Goal: Information Seeking & Learning: Find specific fact

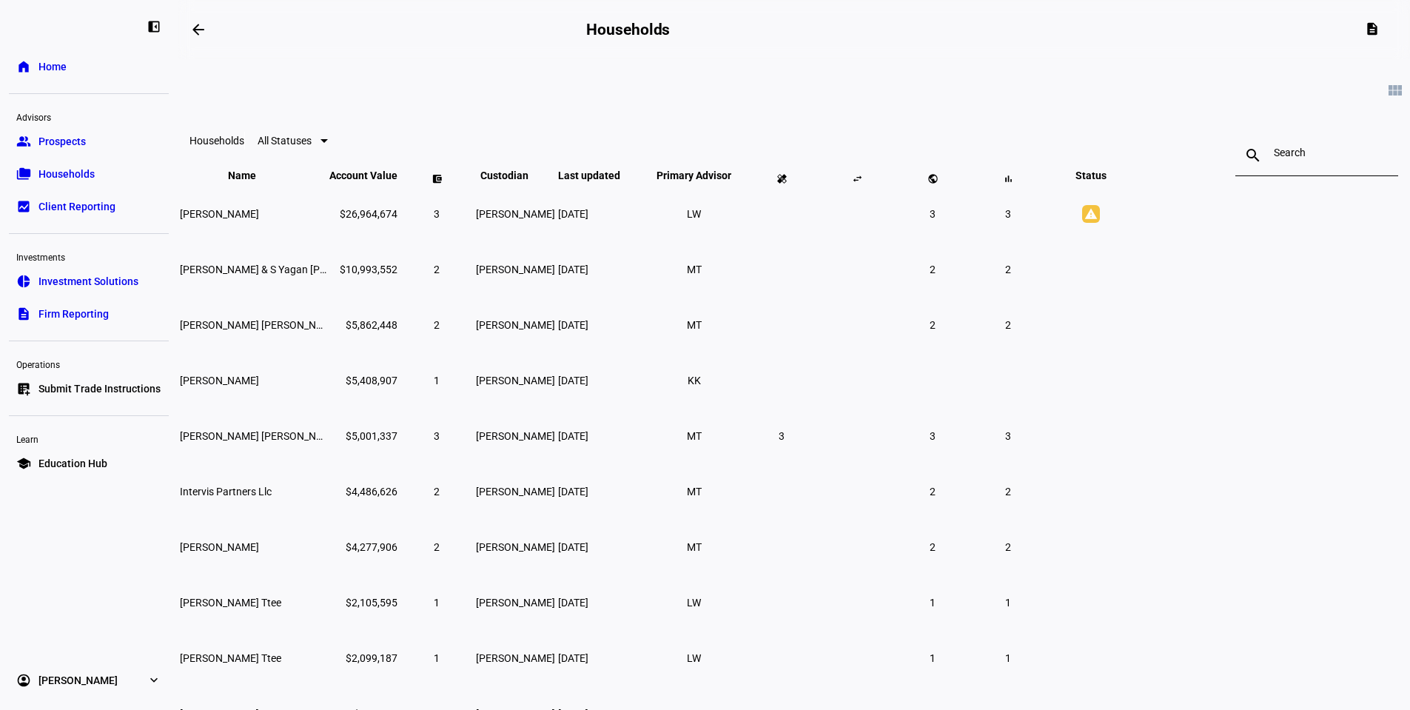
click at [70, 467] on span "Education Hub" at bounding box center [72, 463] width 69 height 15
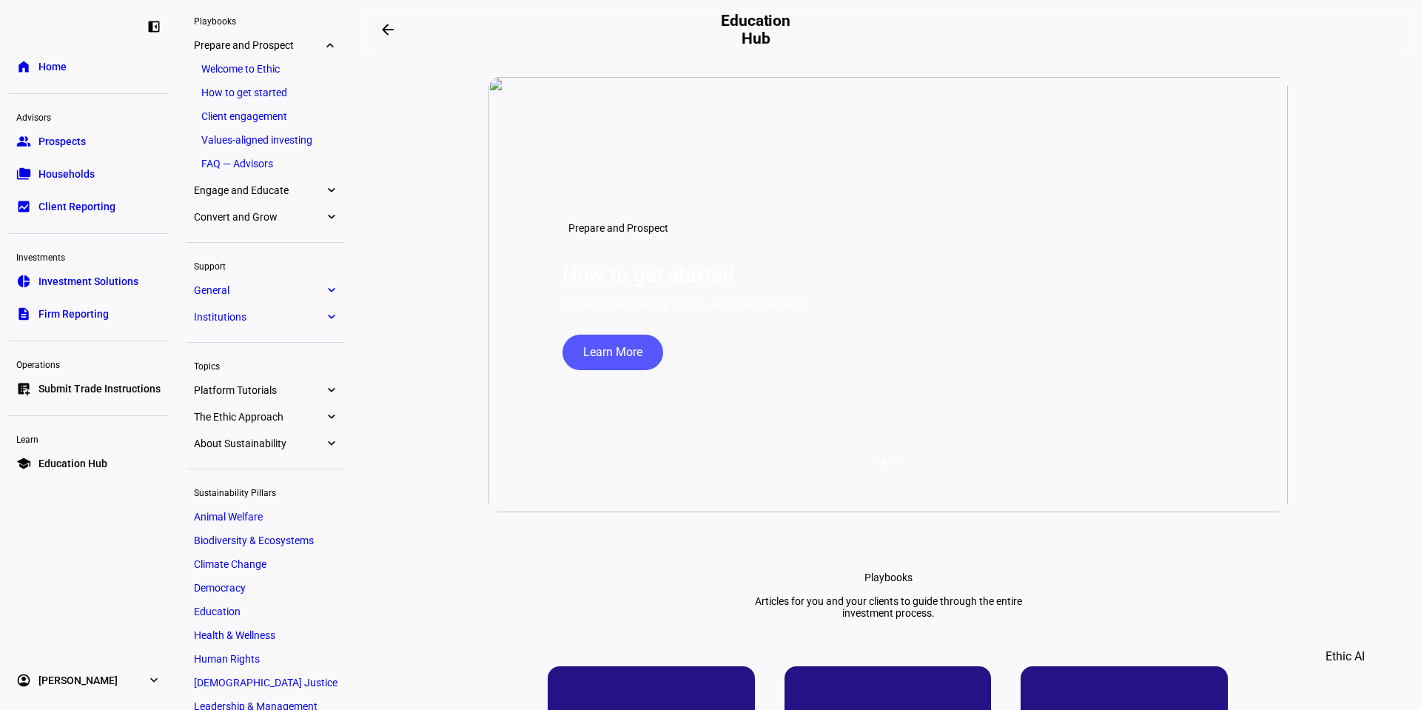
scroll to position [74, 0]
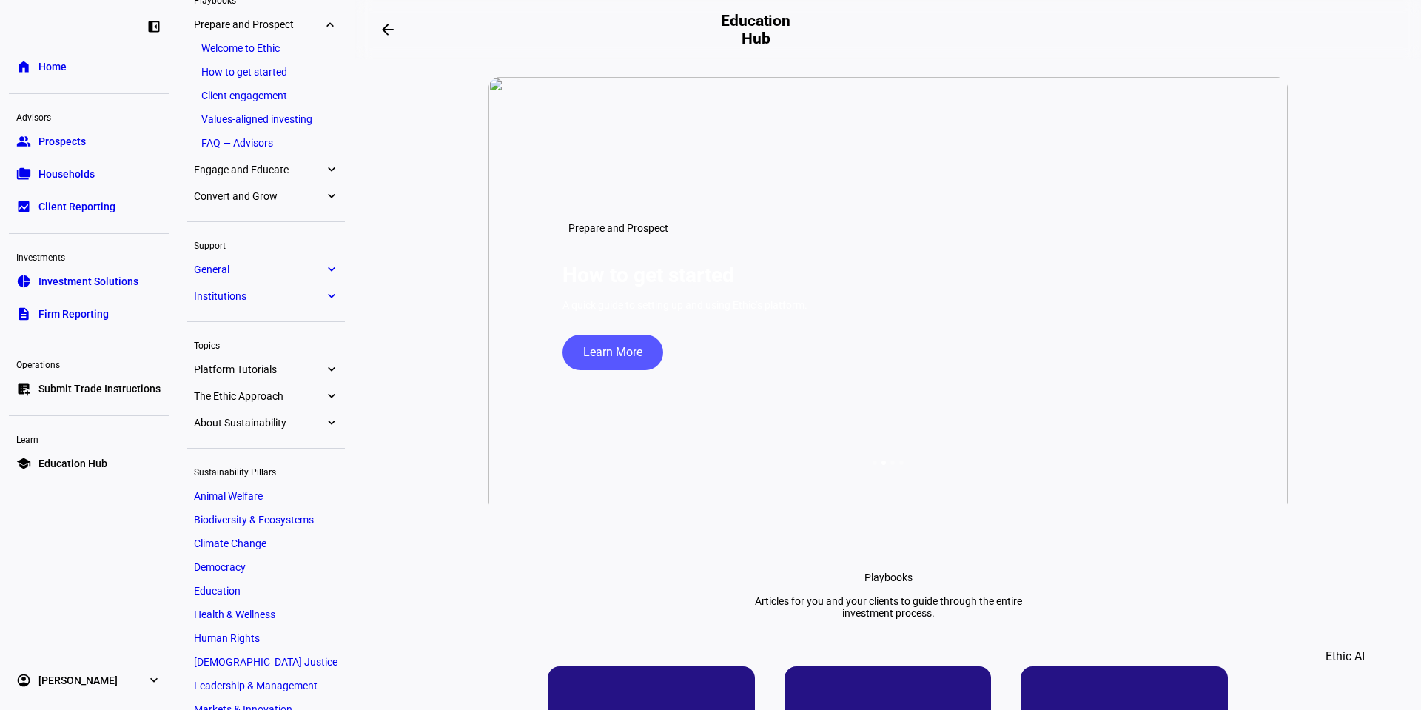
click at [264, 501] on link "Animal Welfare" at bounding box center [266, 496] width 158 height 21
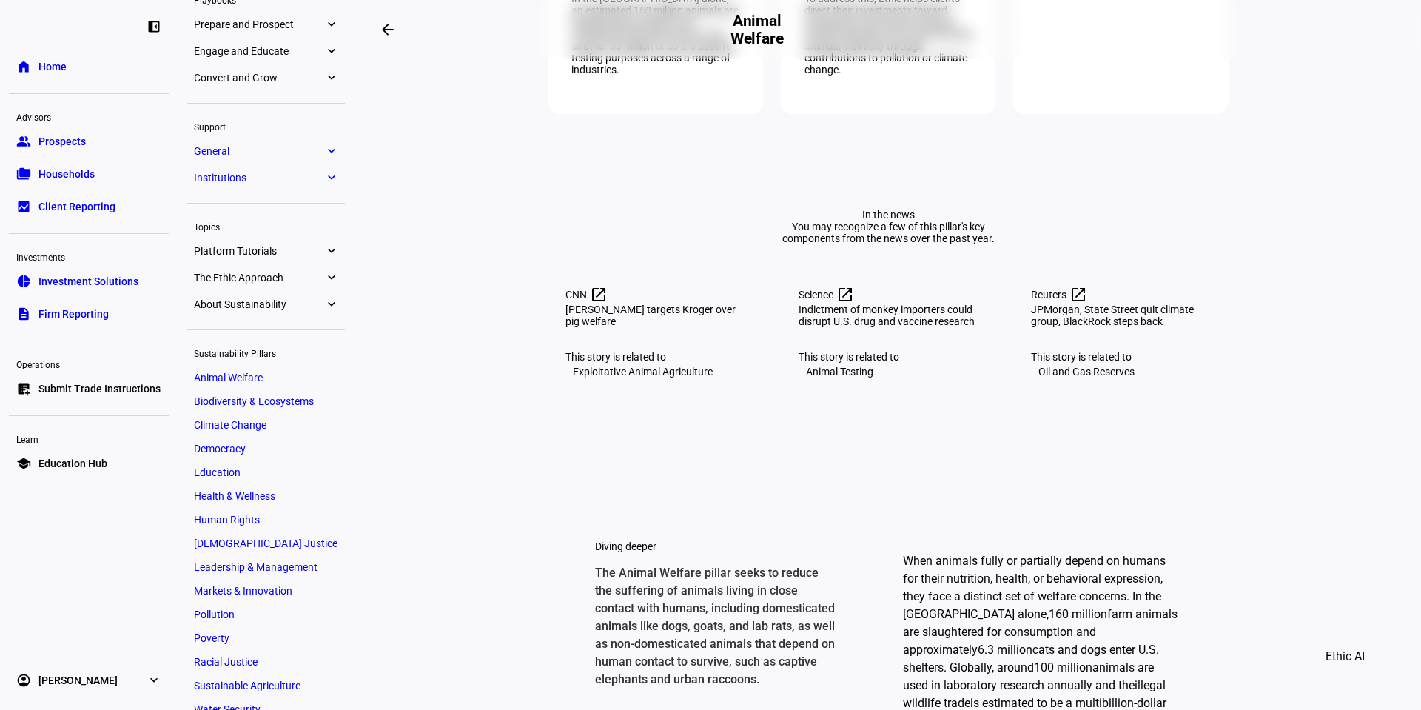
scroll to position [122, 0]
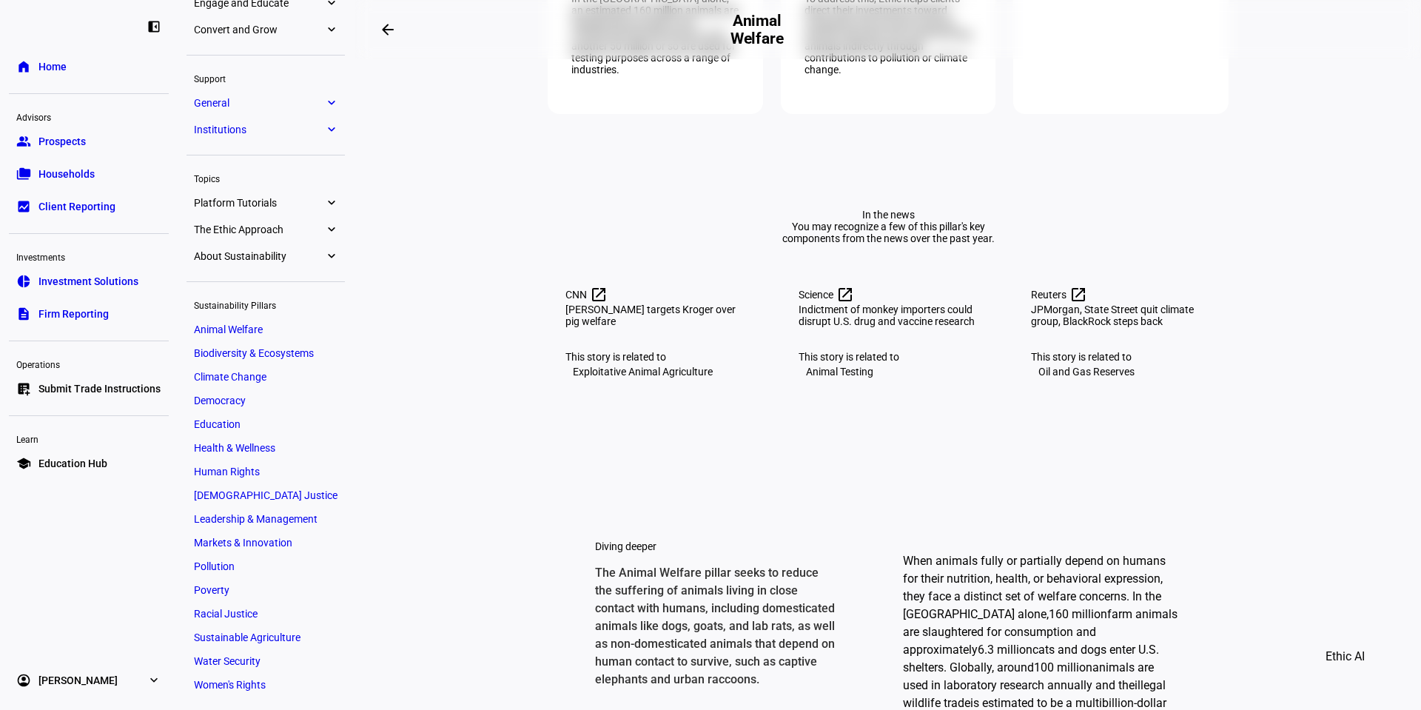
click at [238, 692] on link "Women's Rights" at bounding box center [266, 684] width 158 height 21
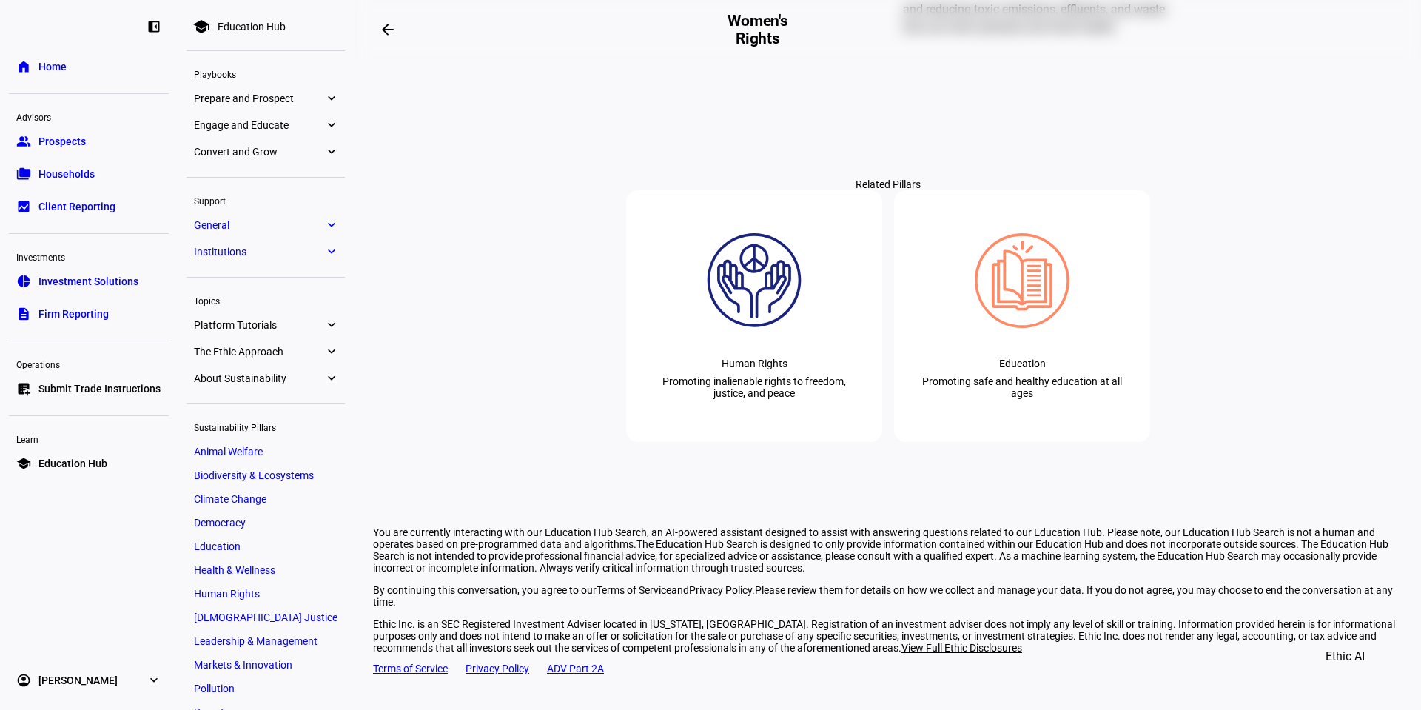
click at [264, 380] on span "About Sustainability" at bounding box center [259, 378] width 130 height 12
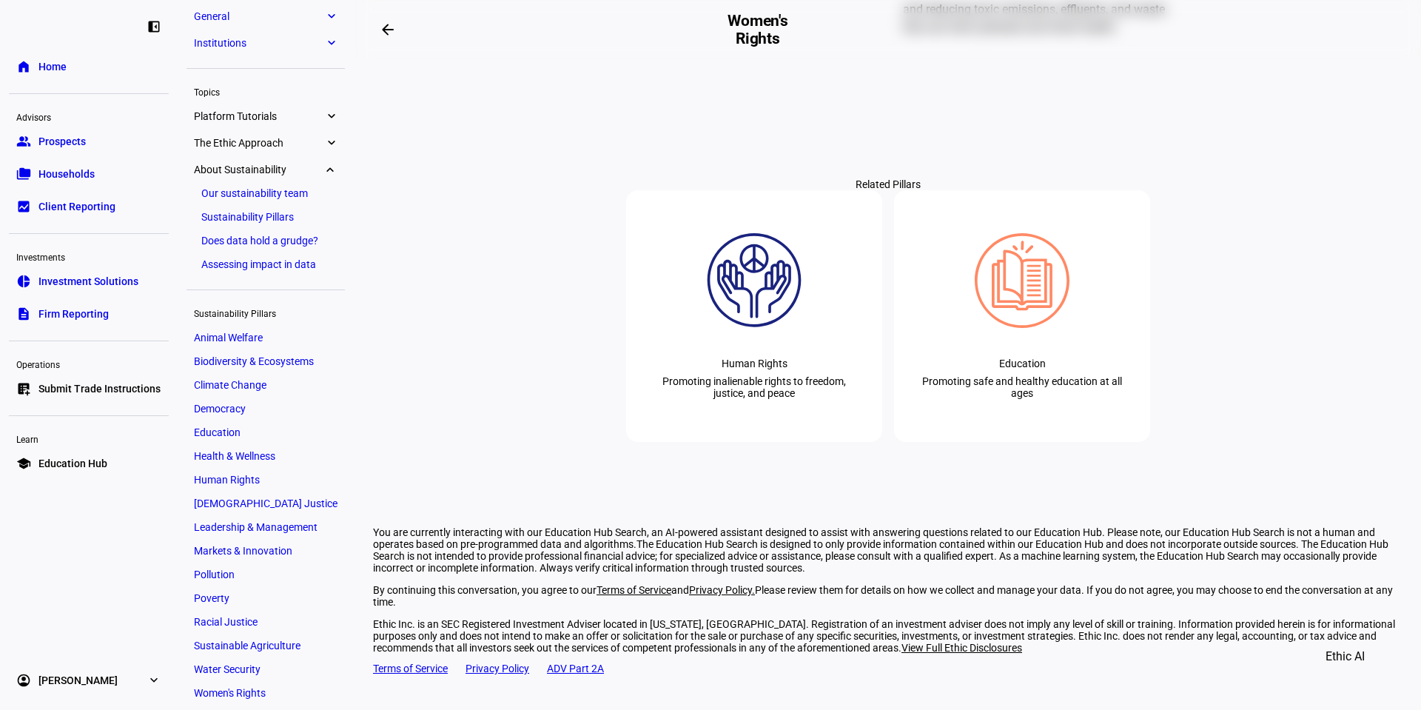
scroll to position [217, 0]
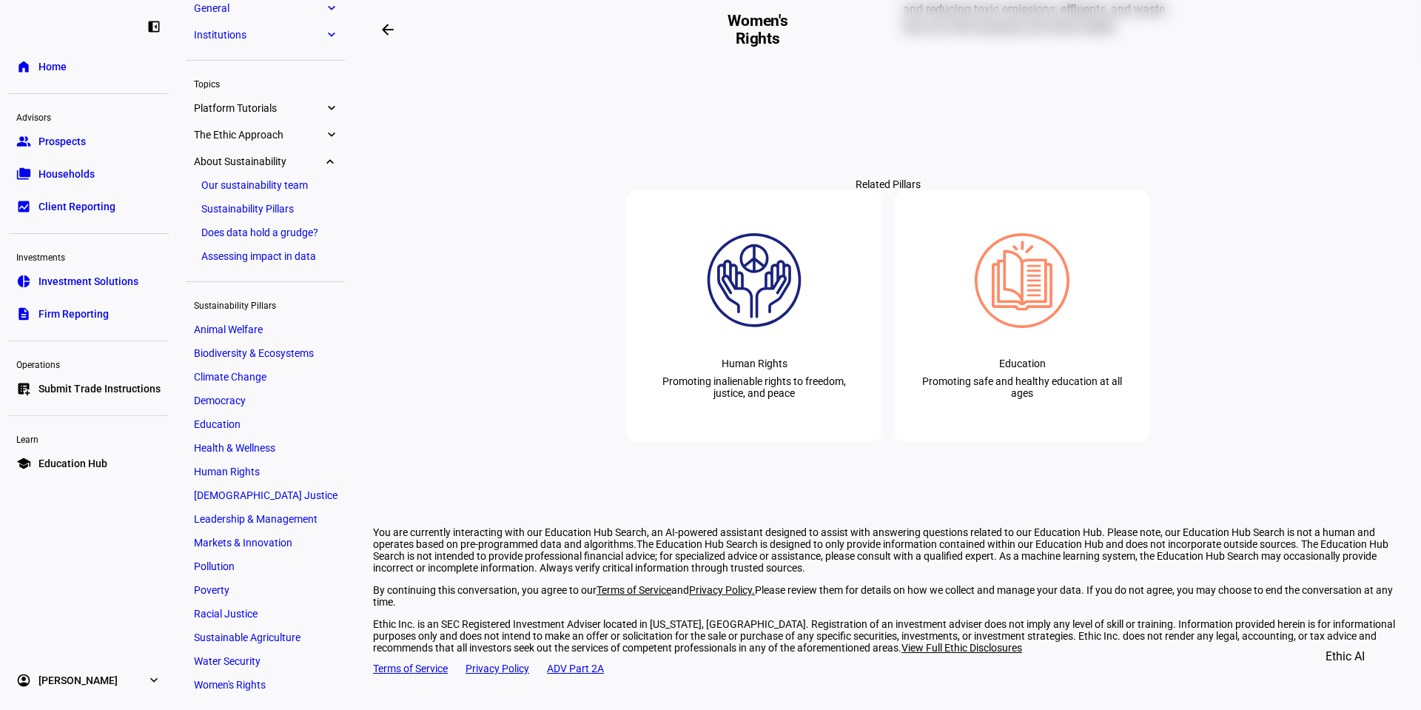
click at [261, 208] on link "Sustainability Pillars" at bounding box center [266, 208] width 144 height 21
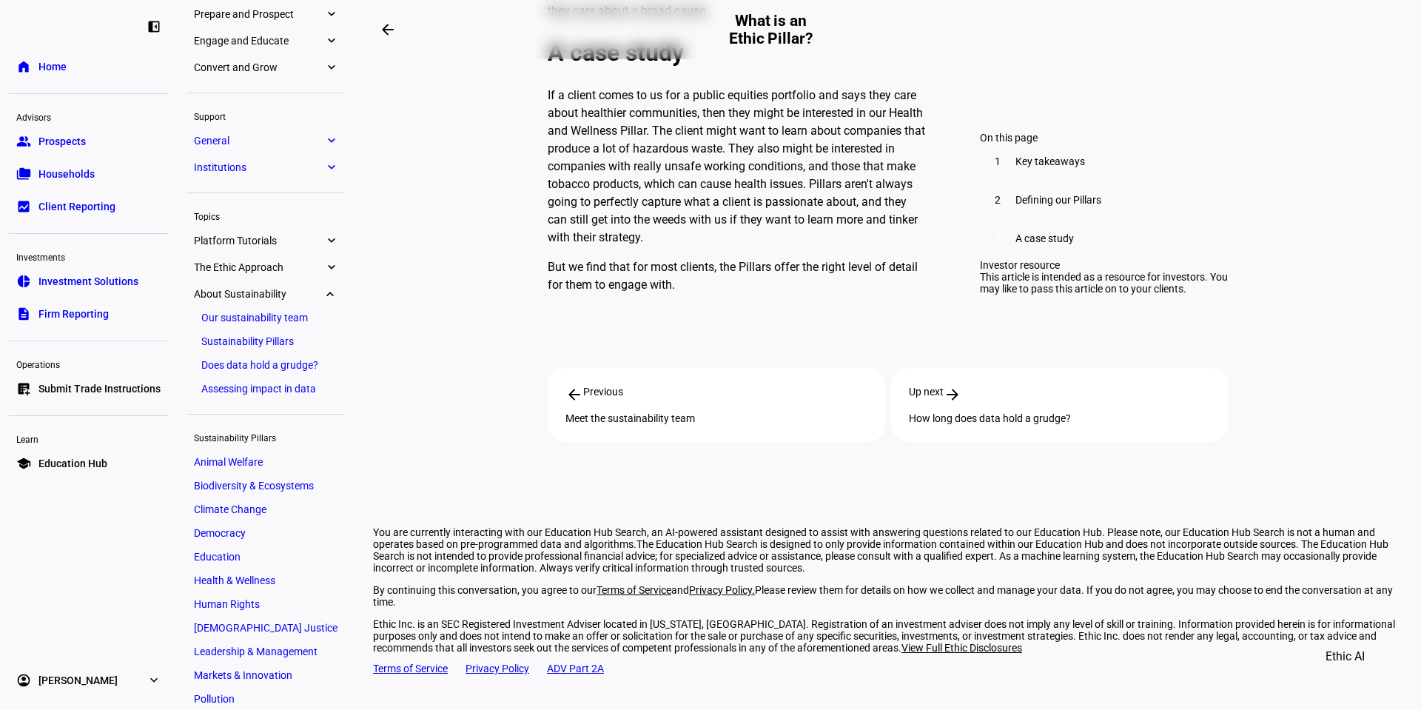
scroll to position [69, 0]
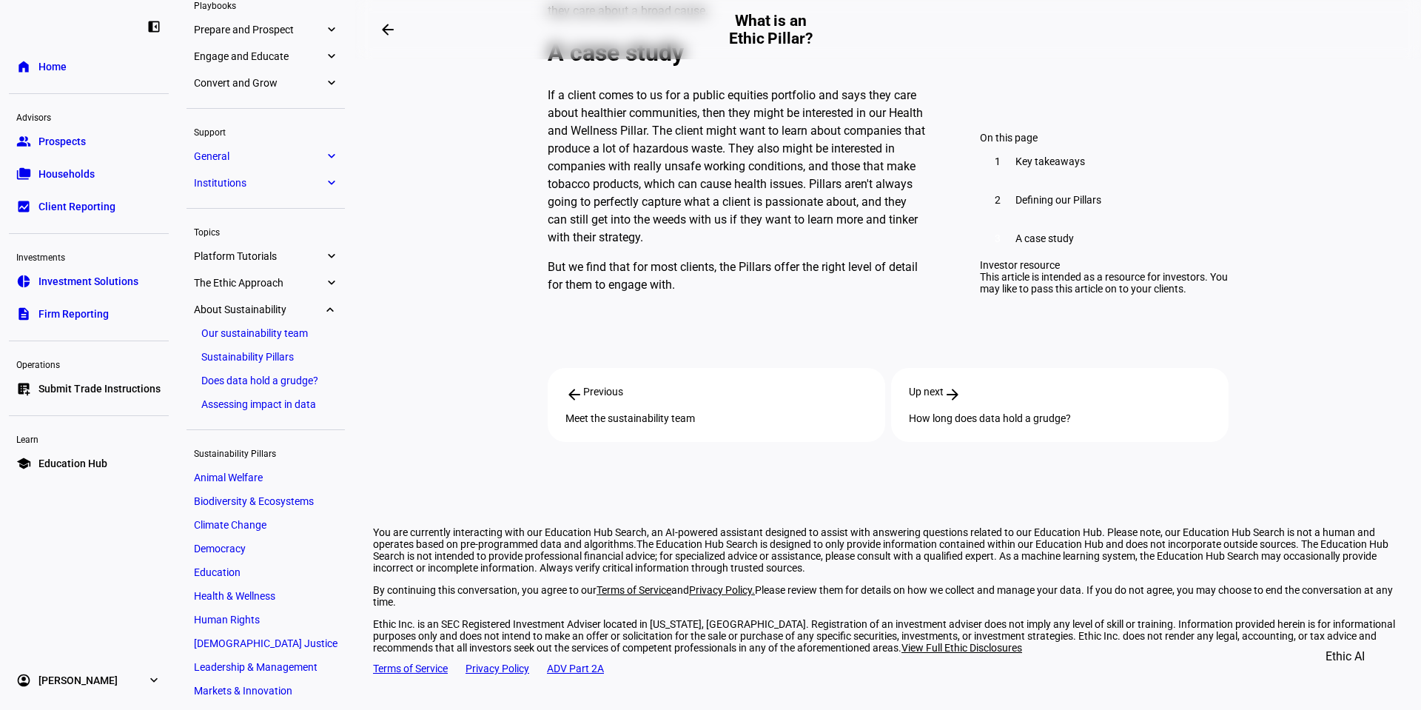
click at [277, 283] on span "The Ethic Approach" at bounding box center [259, 283] width 130 height 12
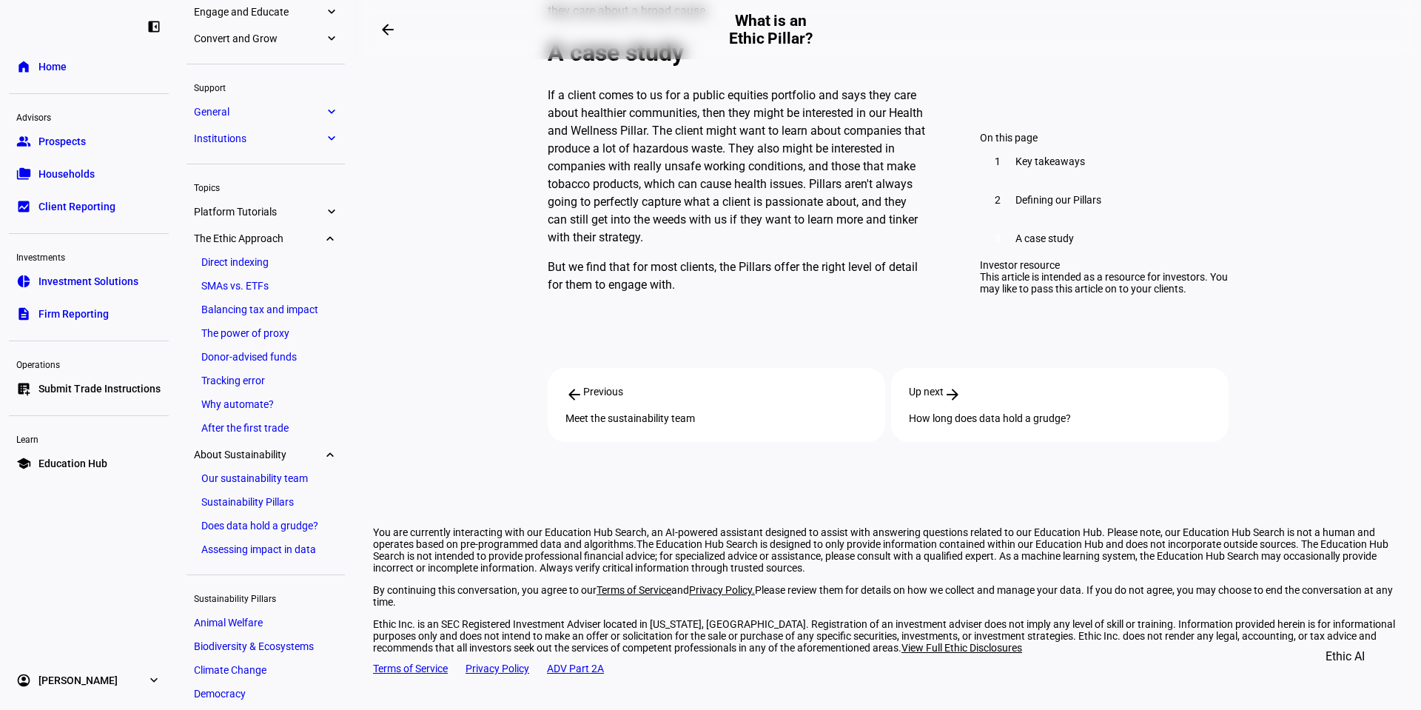
scroll to position [112, 0]
click at [262, 219] on span "Platform Tutorials" at bounding box center [259, 213] width 130 height 12
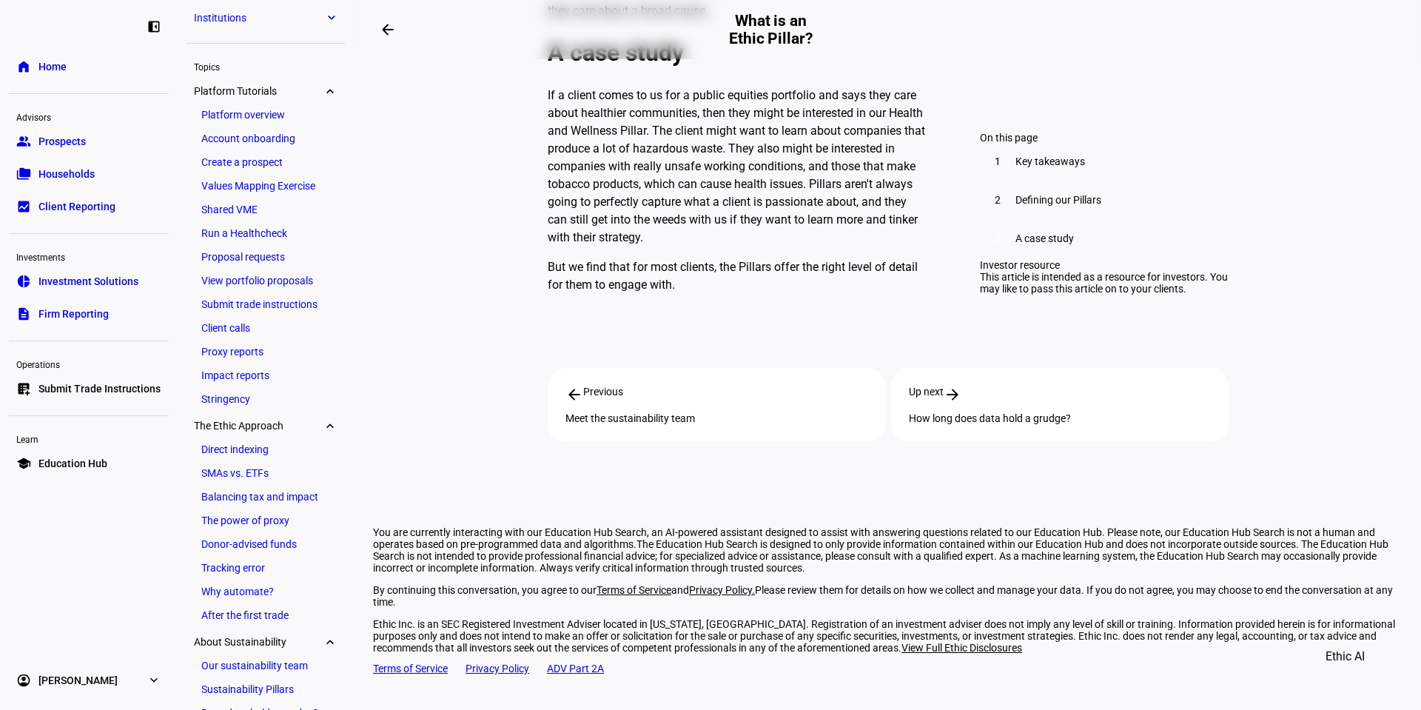
scroll to position [0, 0]
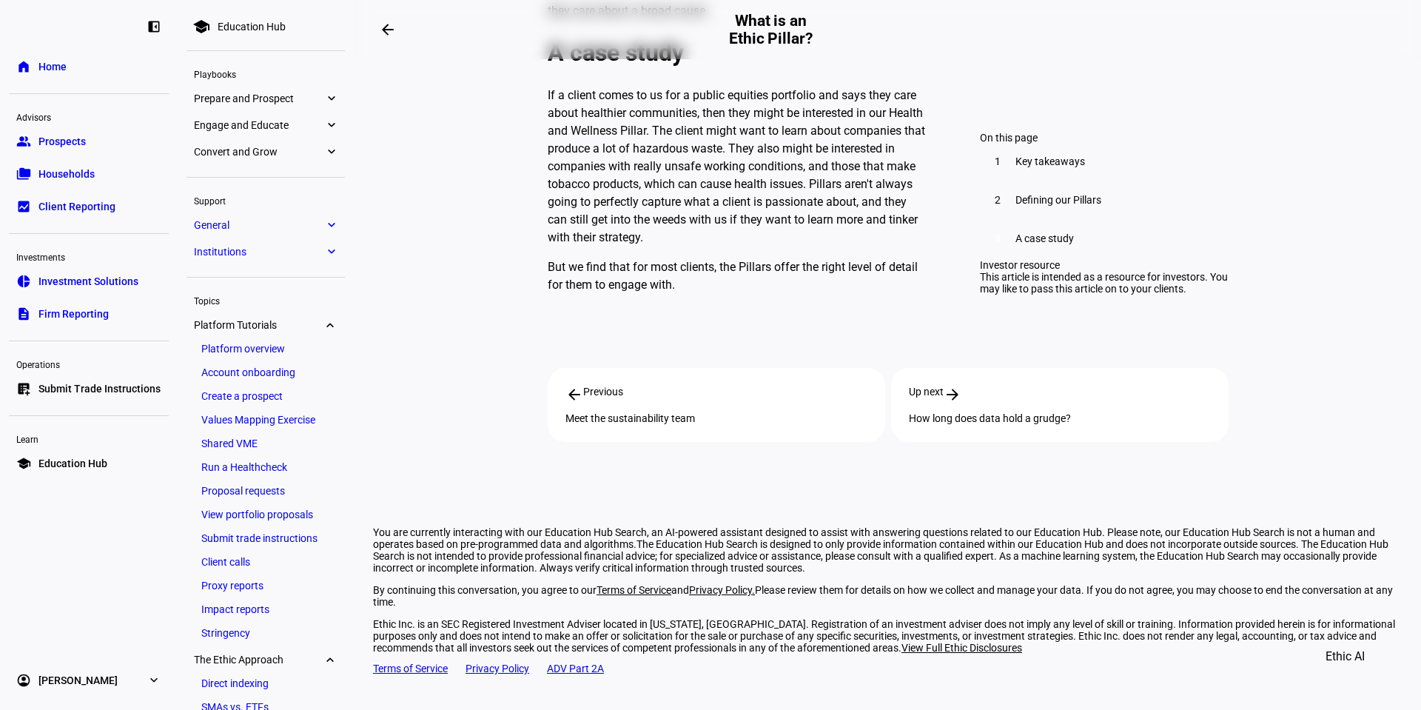
click at [261, 227] on span "General" at bounding box center [259, 225] width 130 height 12
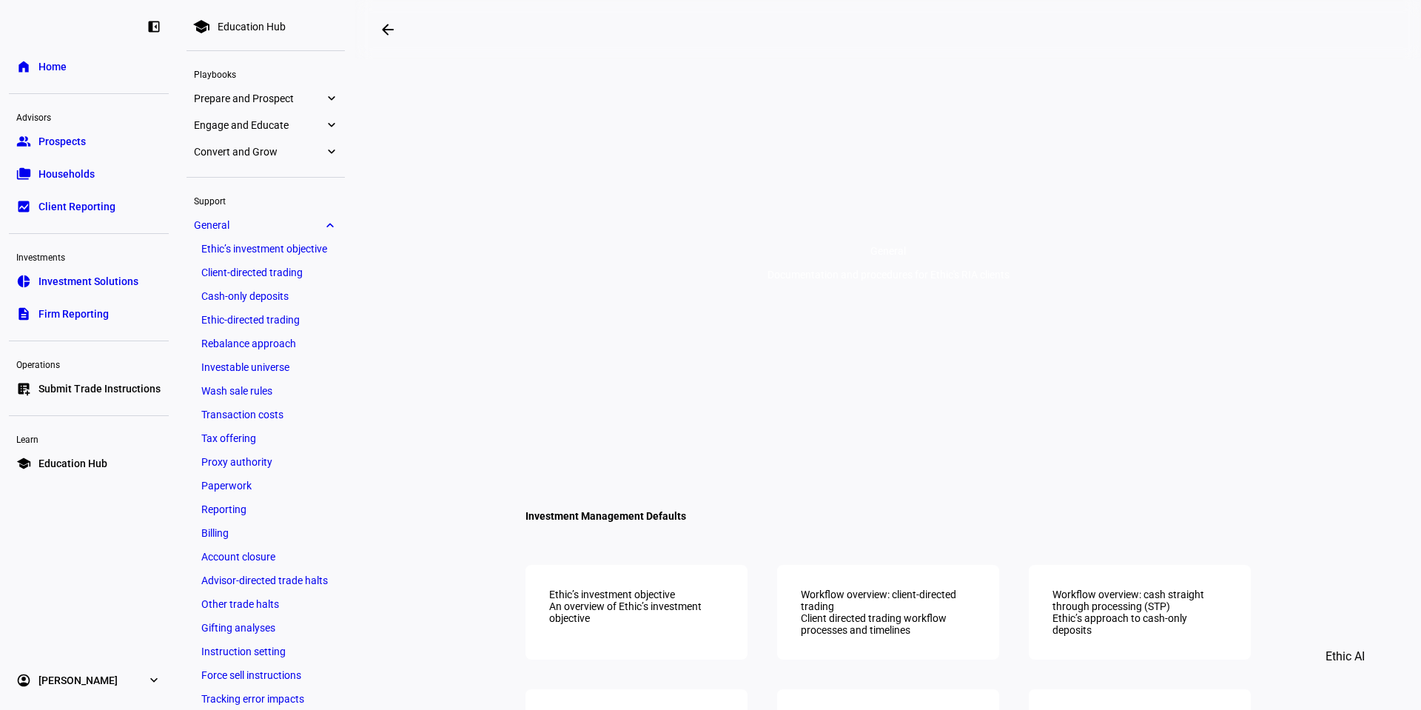
click at [267, 154] on span "Convert and Grow" at bounding box center [259, 152] width 130 height 12
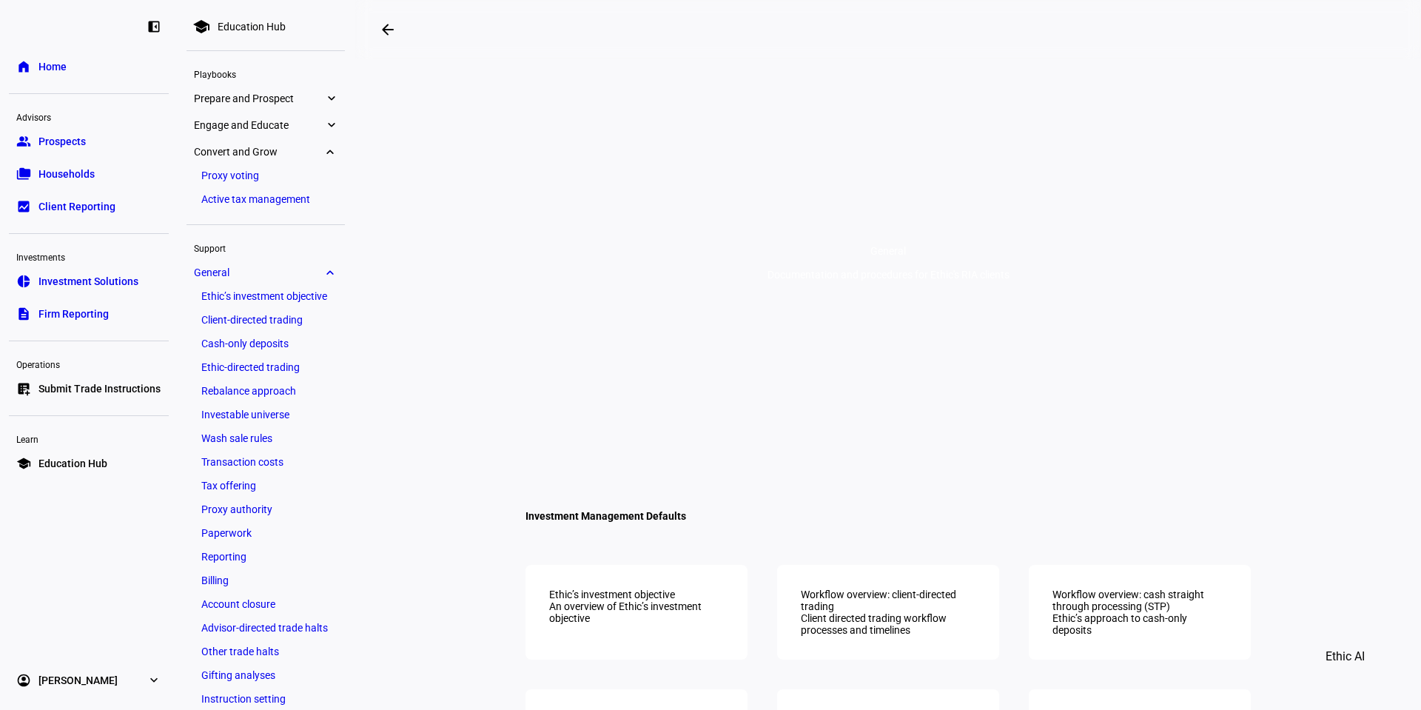
click at [250, 120] on span "Engage and Educate" at bounding box center [259, 125] width 130 height 12
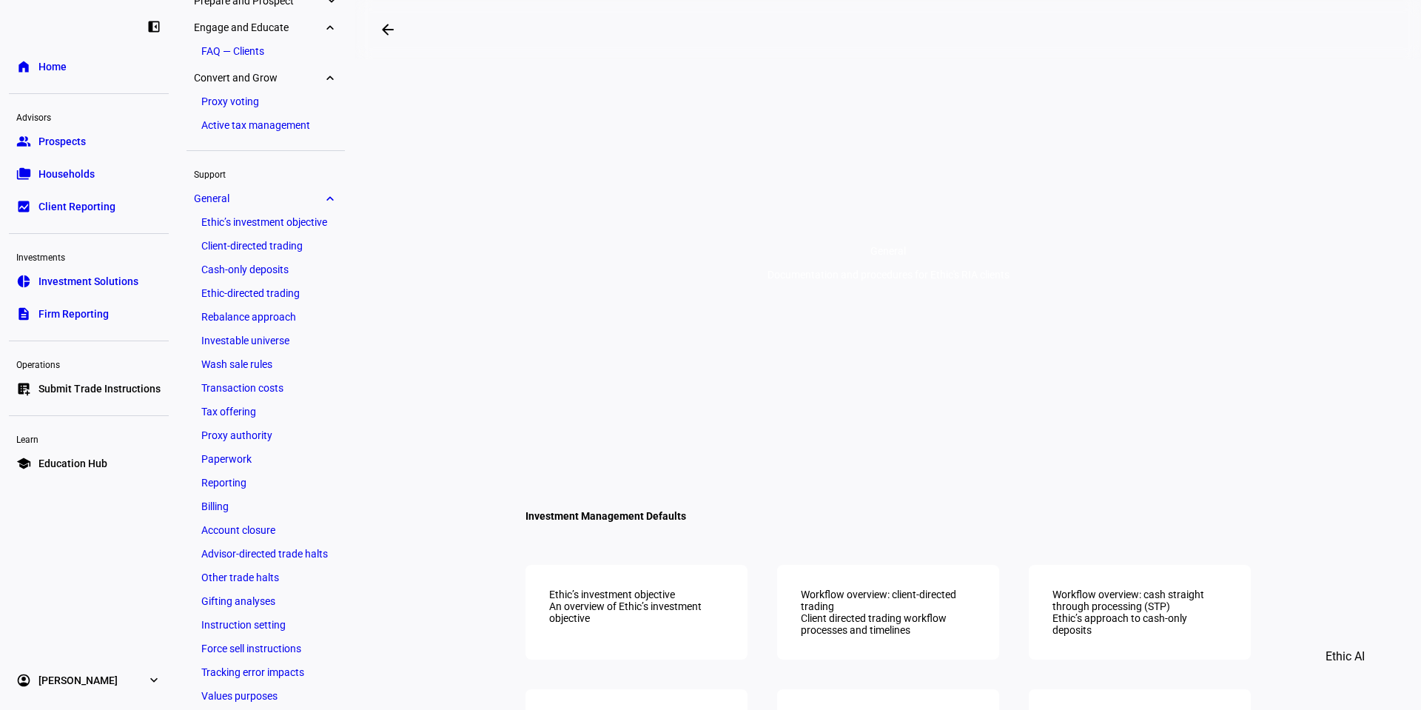
scroll to position [107, 0]
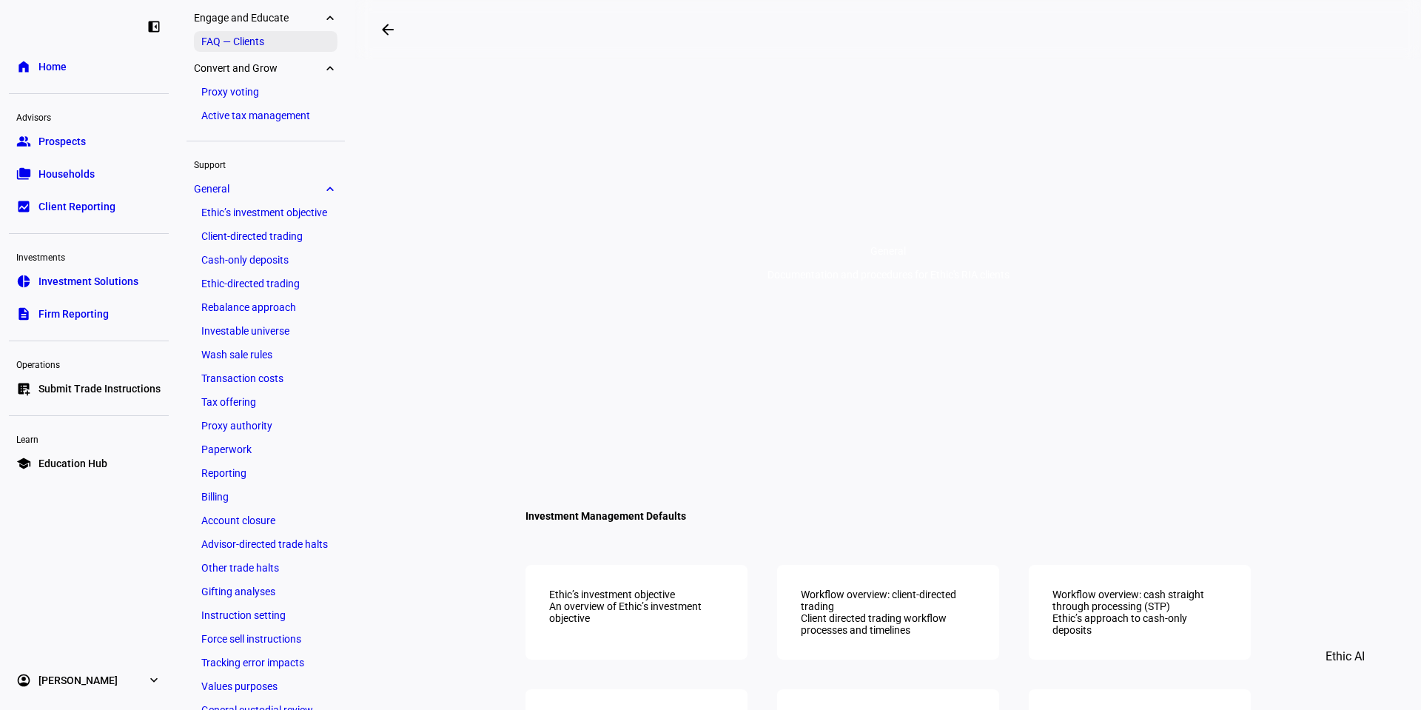
click at [238, 47] on link "FAQ — Clients" at bounding box center [266, 41] width 144 height 21
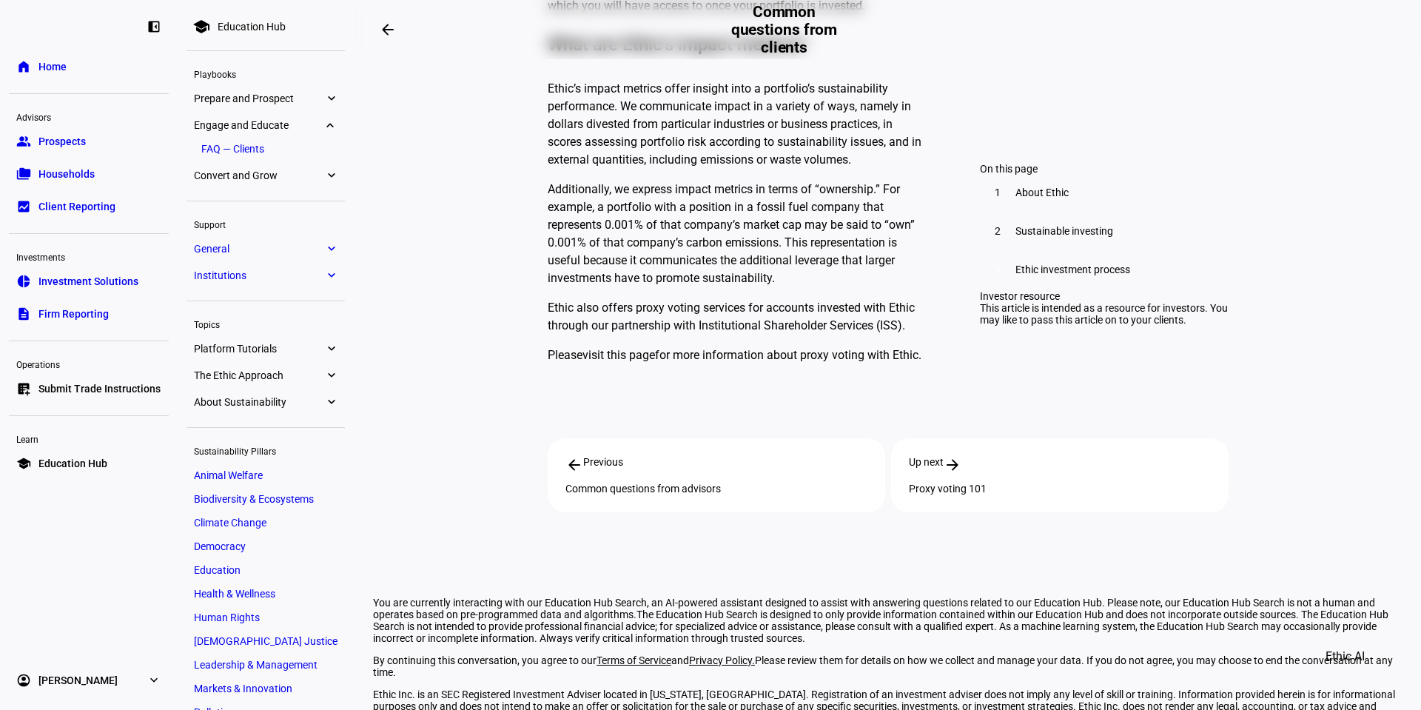
click at [227, 93] on span "Prepare and Prospect" at bounding box center [259, 99] width 130 height 12
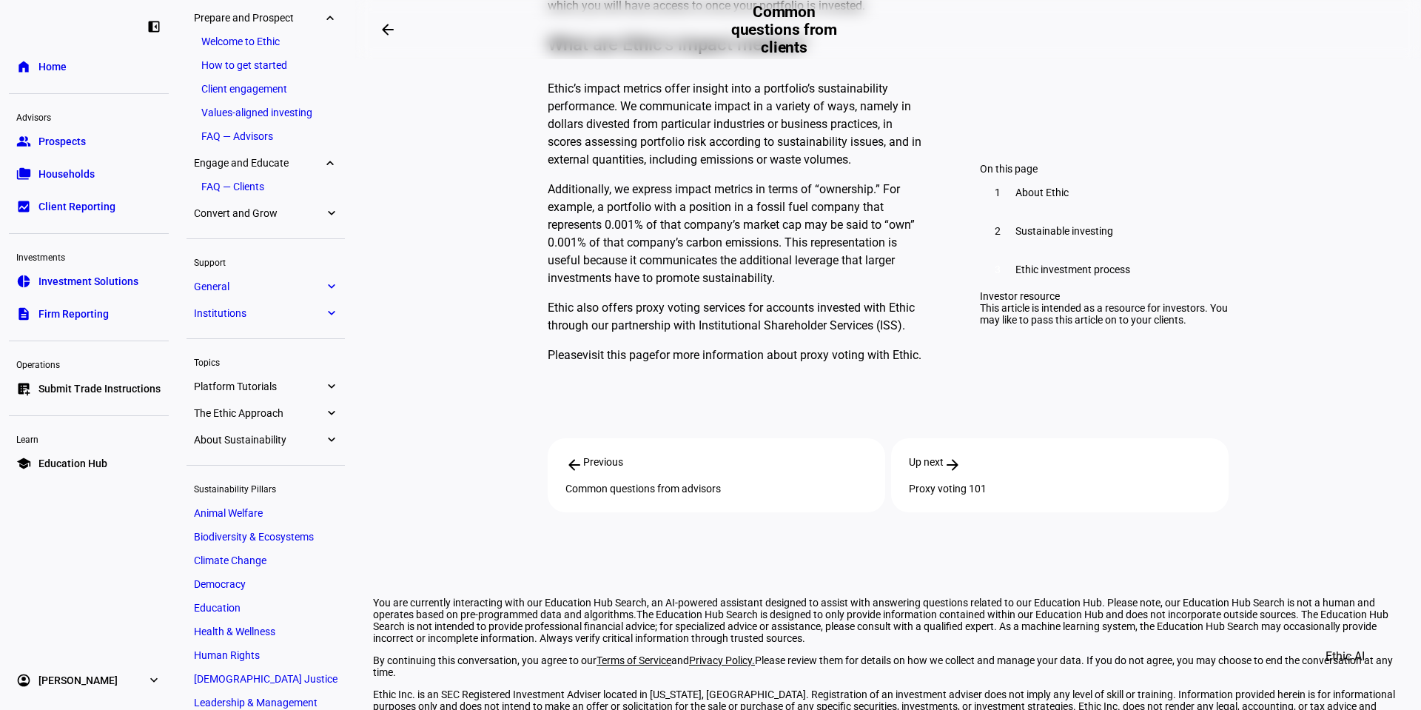
click at [294, 106] on link "Values-aligned investing" at bounding box center [266, 112] width 144 height 21
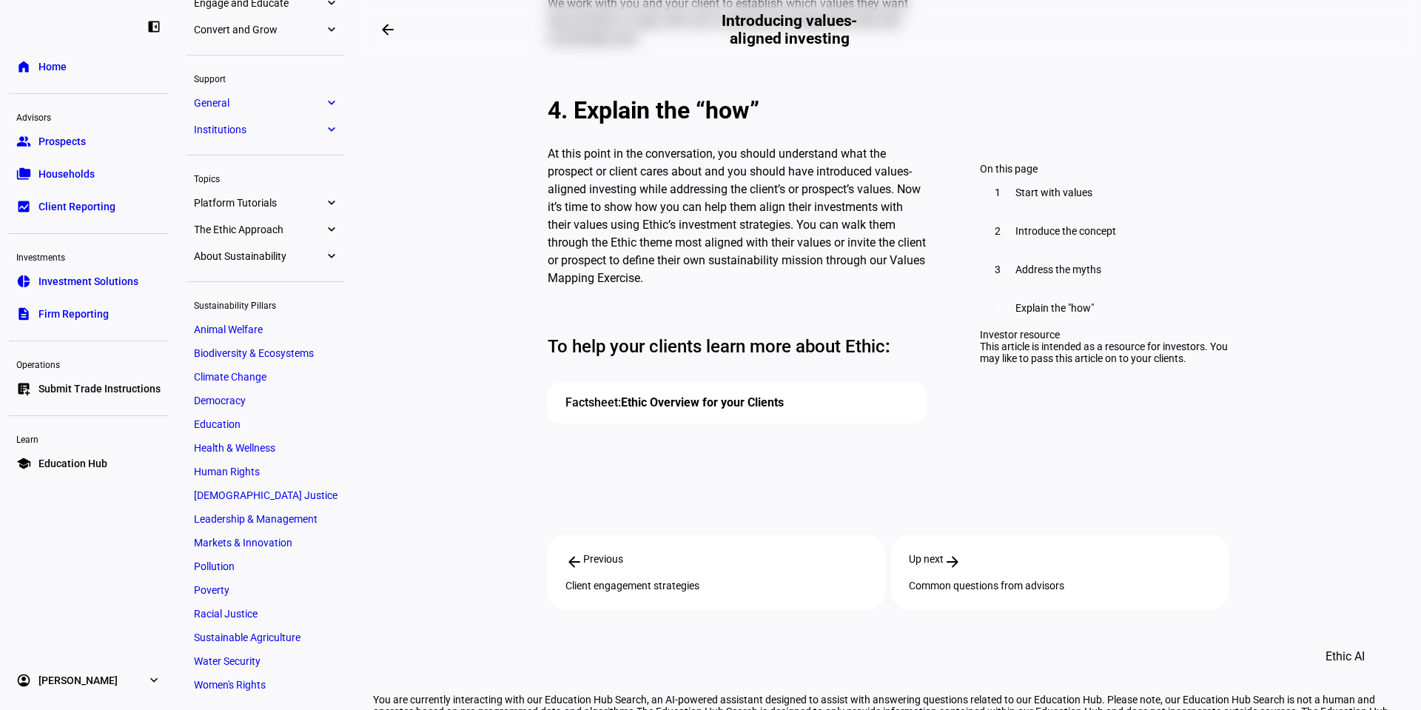
click at [252, 333] on span "Animal Welfare" at bounding box center [228, 329] width 69 height 12
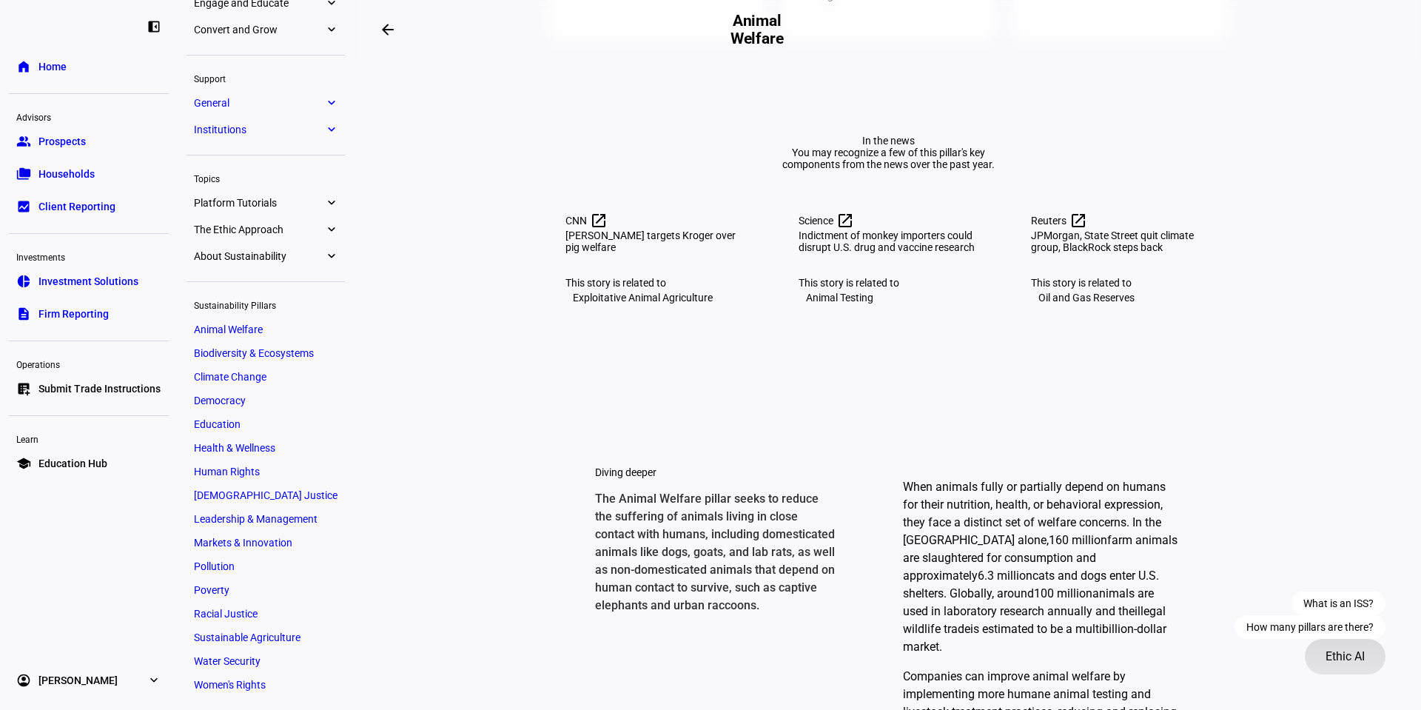
click at [1316, 661] on button "Ethic AI" at bounding box center [1345, 657] width 81 height 36
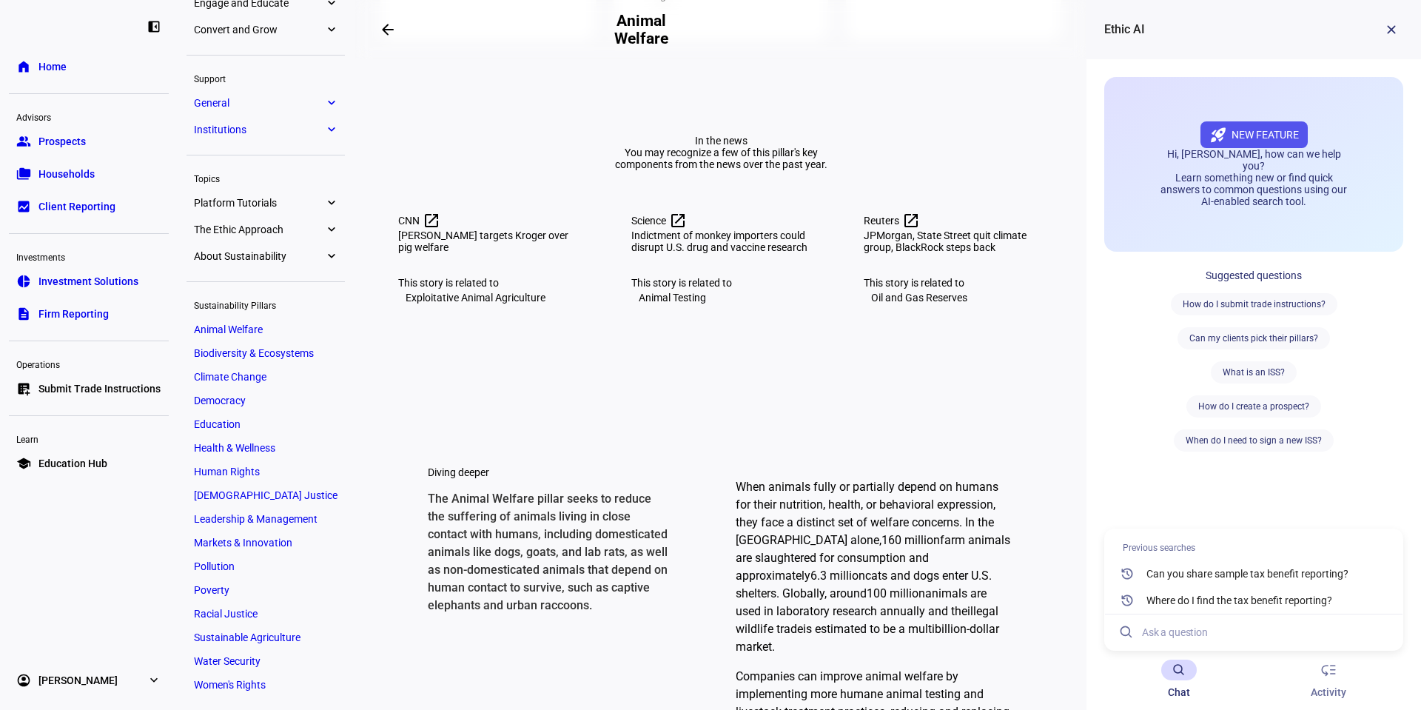
click at [1146, 623] on input at bounding box center [1266, 632] width 249 height 36
type input "where can i find downloadable factsheets for each of the pillars?"
